Goal: Check status: Check status

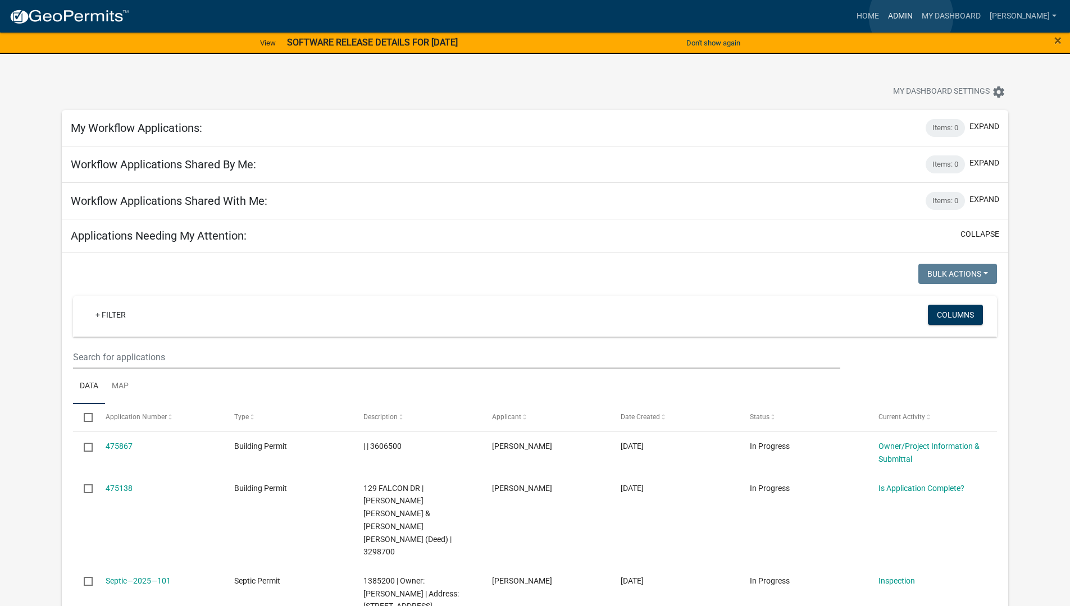
click at [911, 16] on link "Admin" at bounding box center [900, 16] width 34 height 21
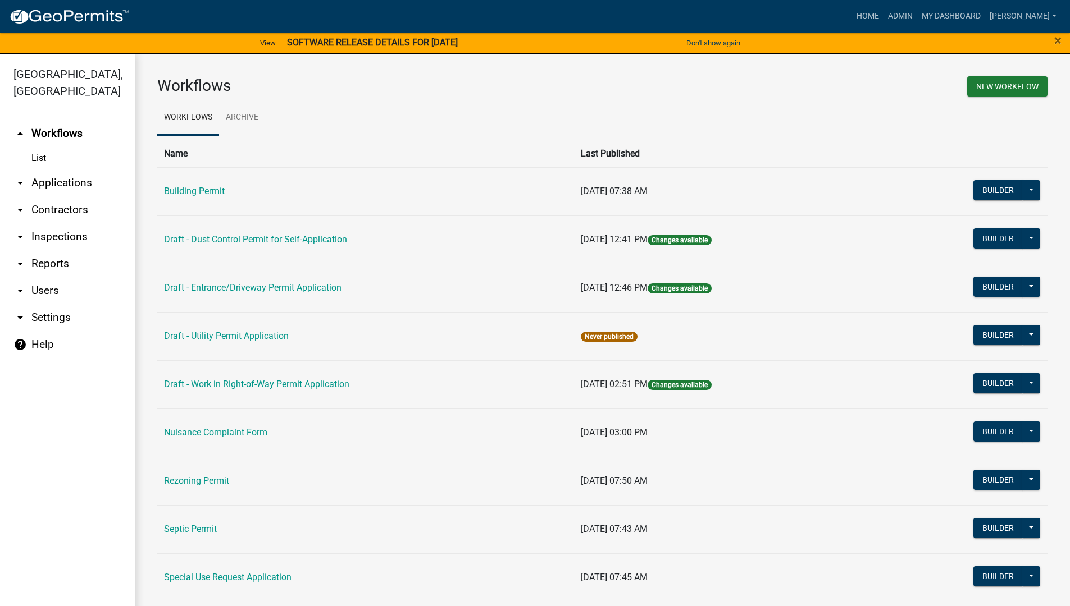
click at [43, 254] on link "arrow_drop_down Reports" at bounding box center [67, 263] width 135 height 27
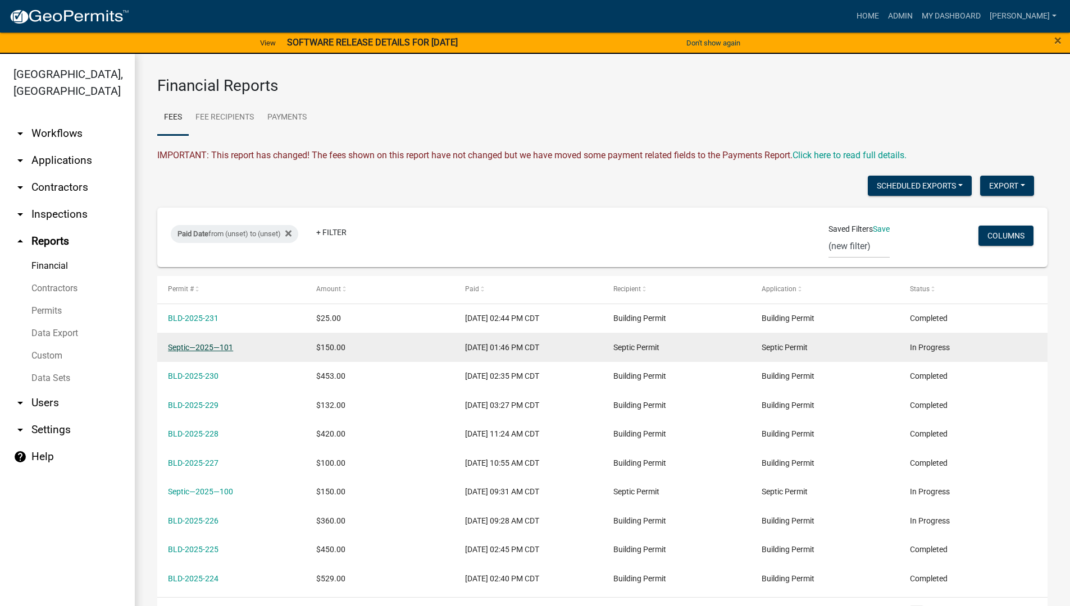
click at [221, 348] on link "Septic—2025—101" at bounding box center [200, 347] width 65 height 9
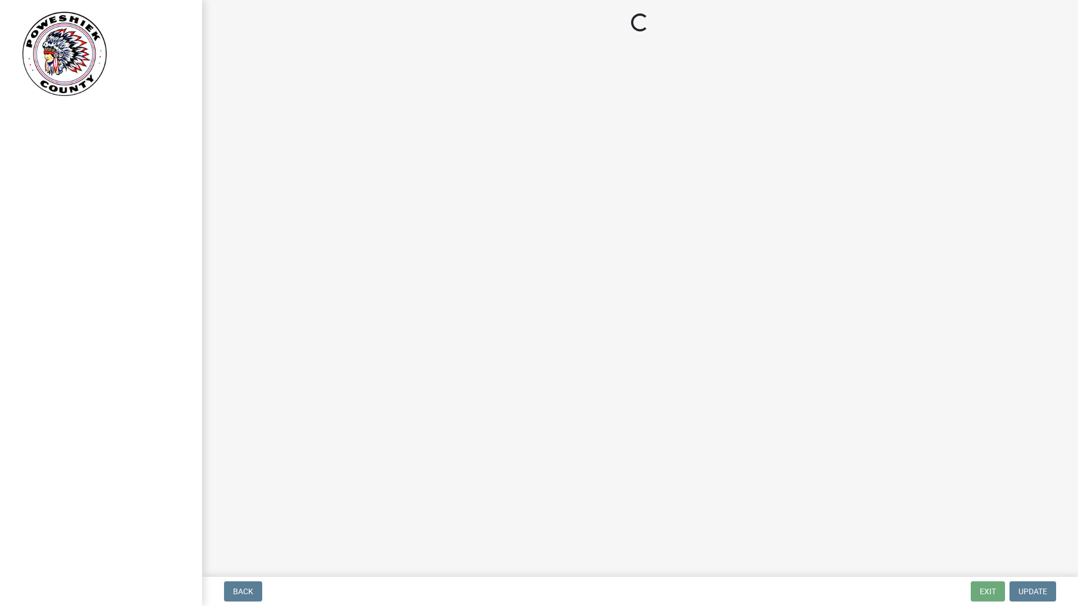
select select "900113b9-e85b-4c93-8838-cae762e11272"
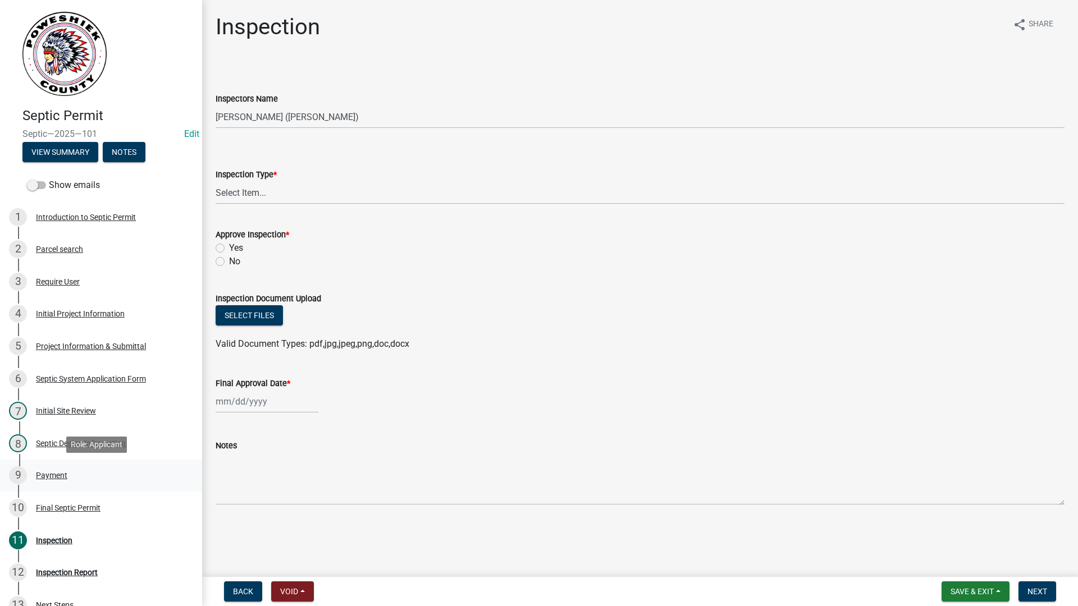
click at [42, 472] on div "Payment" at bounding box center [51, 476] width 31 height 8
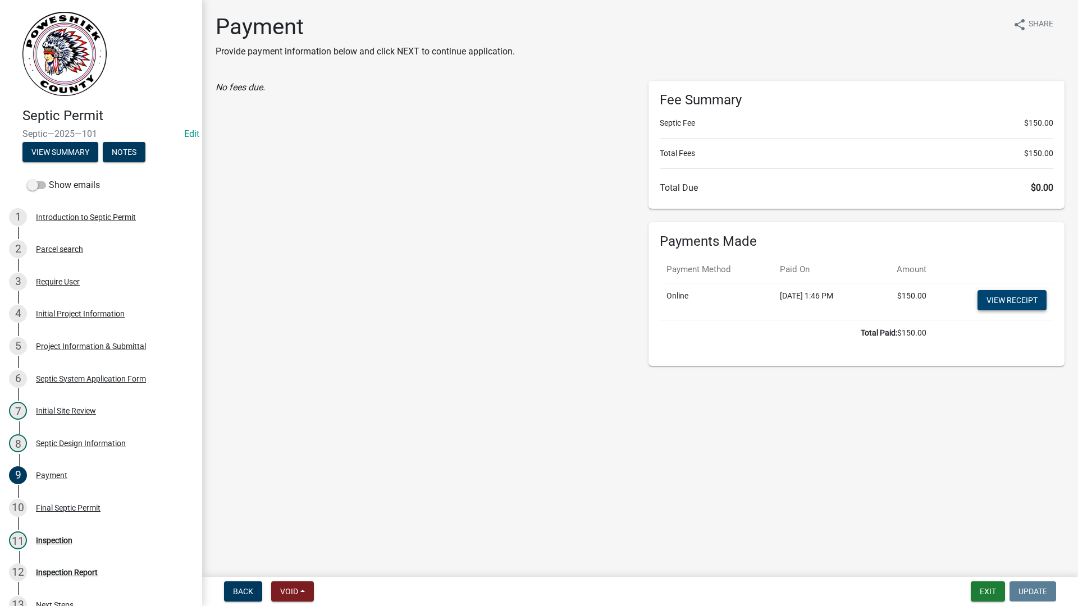
click at [1013, 300] on link "View receipt" at bounding box center [1011, 300] width 69 height 20
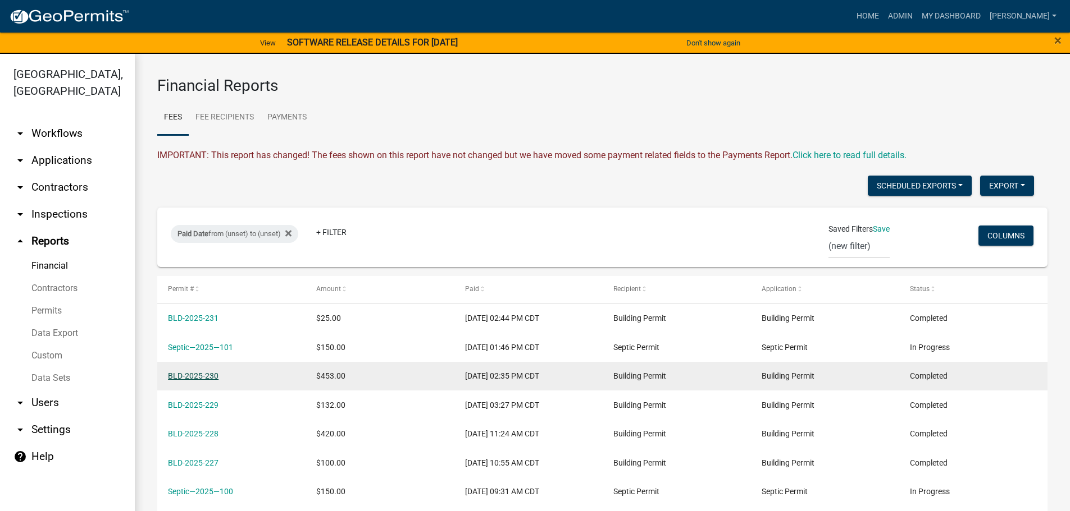
click at [197, 374] on link "BLD-2025-230" at bounding box center [193, 376] width 51 height 9
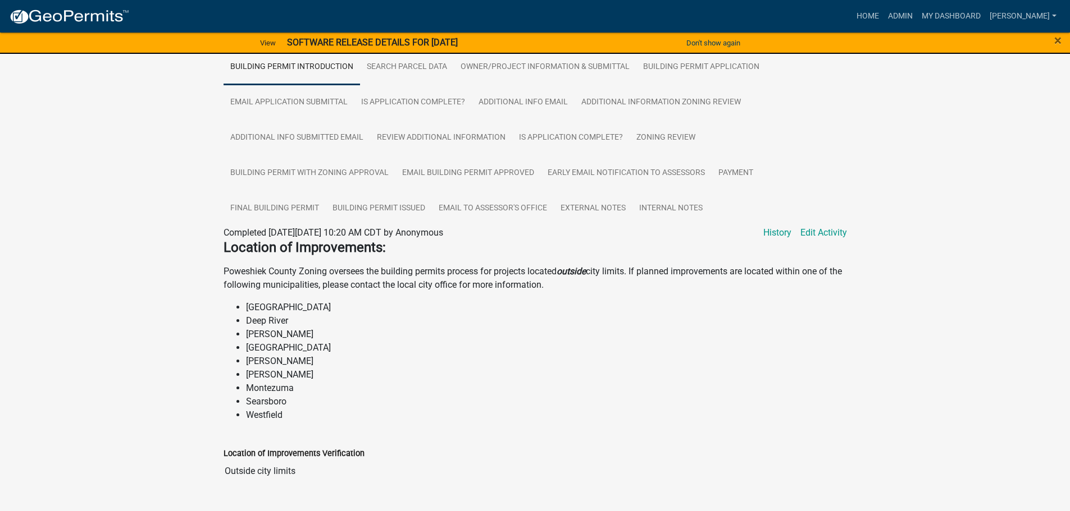
scroll to position [112, 0]
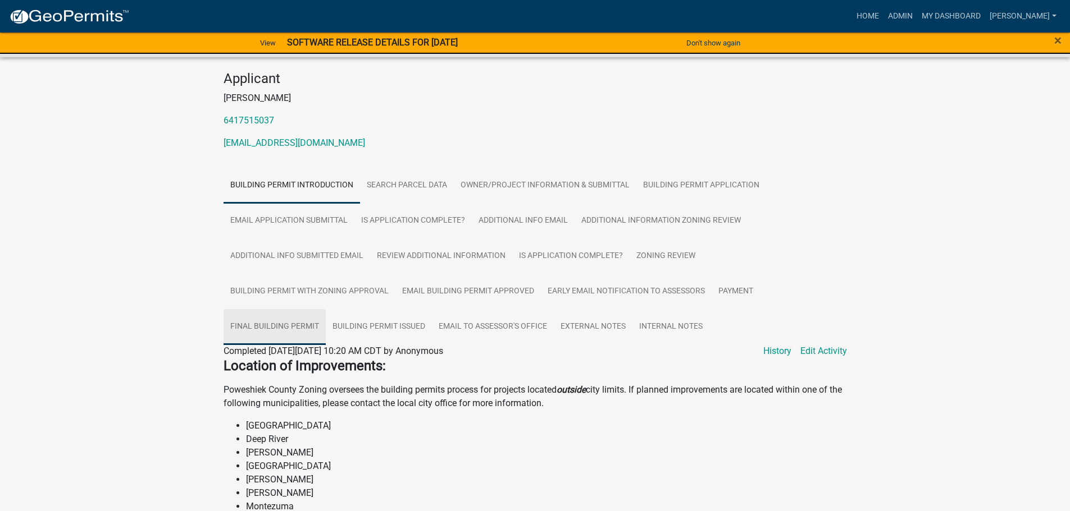
click at [266, 309] on link "Final Building Permit" at bounding box center [274, 327] width 102 height 36
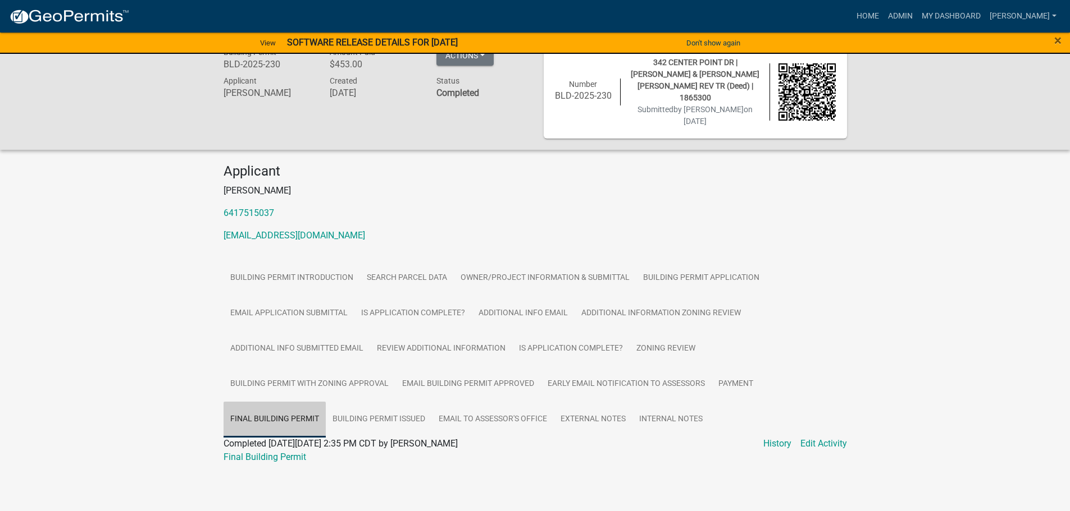
scroll to position [6, 0]
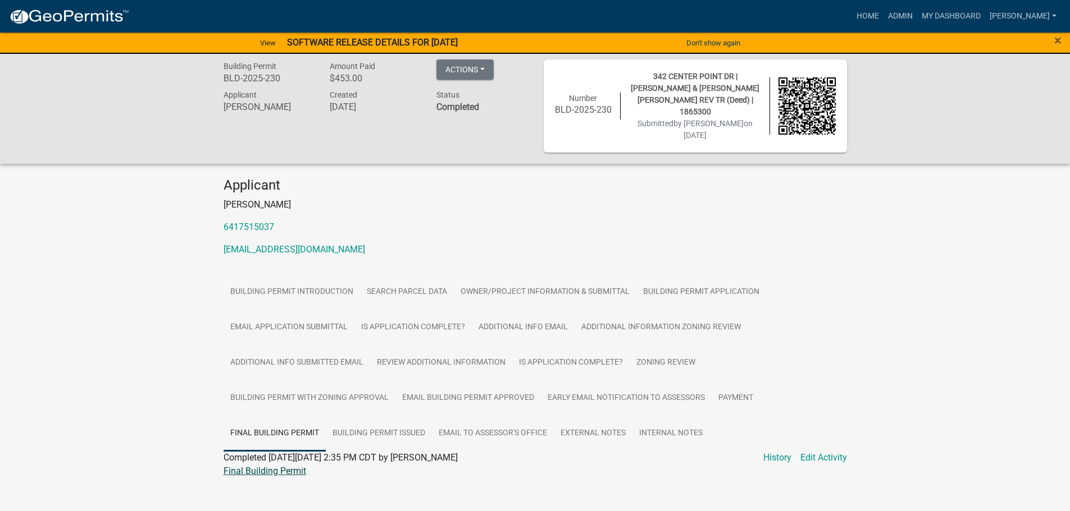
click at [256, 466] on link "Final Building Permit" at bounding box center [264, 471] width 83 height 11
click at [733, 383] on link "Payment" at bounding box center [735, 399] width 48 height 36
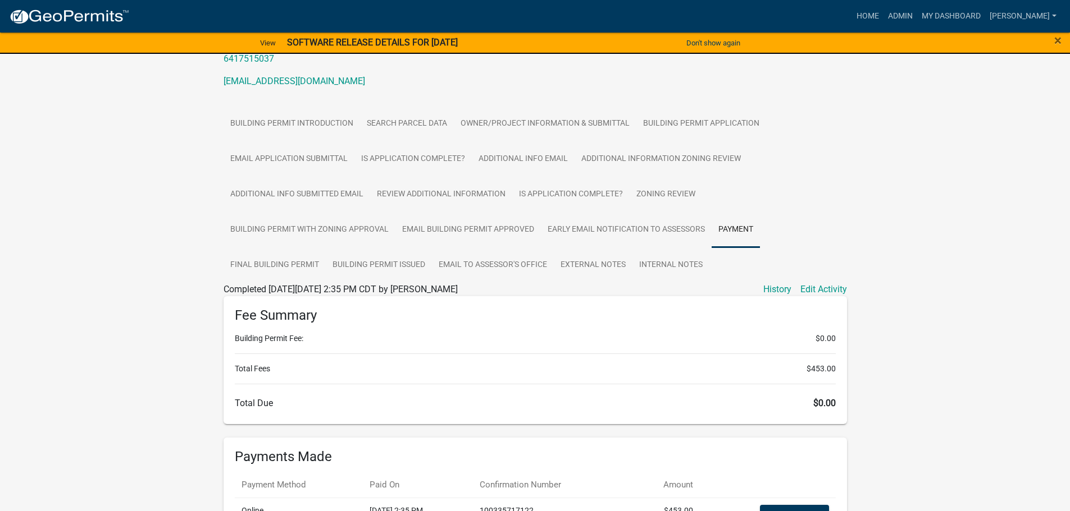
scroll to position [230, 0]
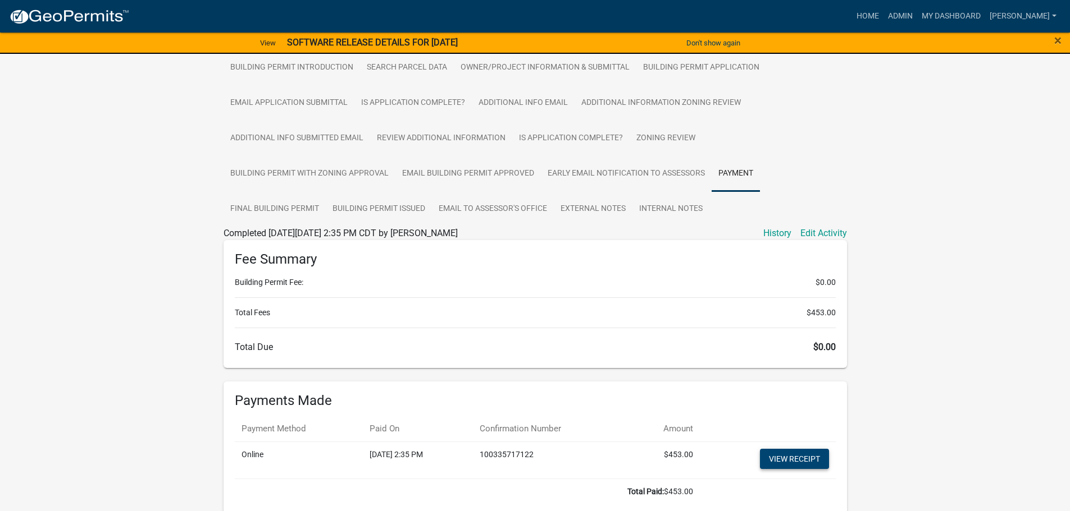
click at [793, 449] on link "View receipt" at bounding box center [794, 459] width 69 height 20
